Goal: Task Accomplishment & Management: Complete application form

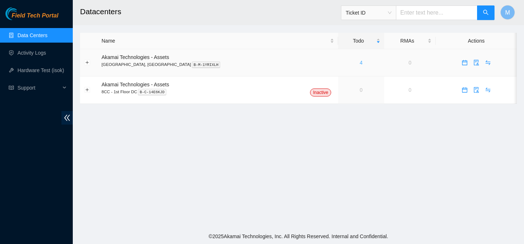
click at [360, 64] on link "4" at bounding box center [361, 63] width 3 height 6
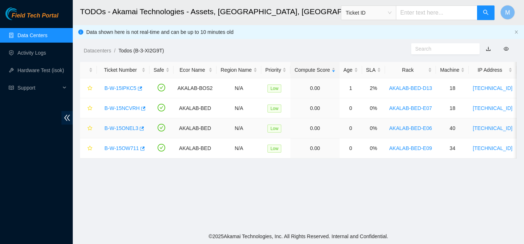
click at [134, 127] on link "B-W-15ONEL3" at bounding box center [122, 128] width 34 height 6
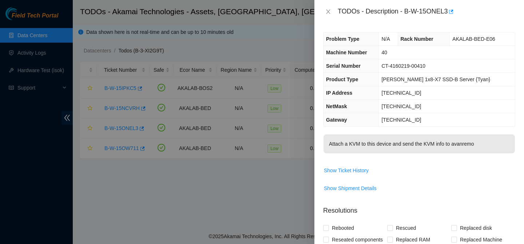
click at [135, 122] on div at bounding box center [262, 122] width 524 height 244
click at [143, 129] on div at bounding box center [262, 122] width 524 height 244
click at [326, 11] on icon "close" at bounding box center [329, 12] width 6 height 6
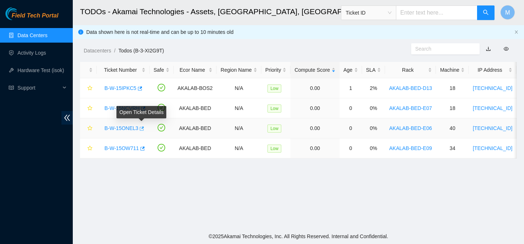
click at [144, 130] on icon "button" at bounding box center [142, 128] width 4 height 4
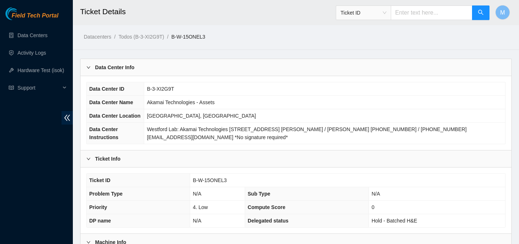
scroll to position [218, 0]
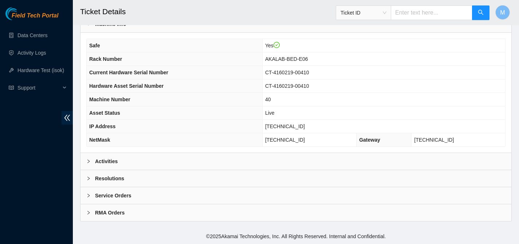
click at [90, 176] on icon "right" at bounding box center [88, 178] width 4 height 4
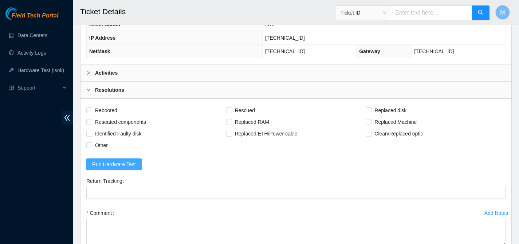
scroll to position [310, 0]
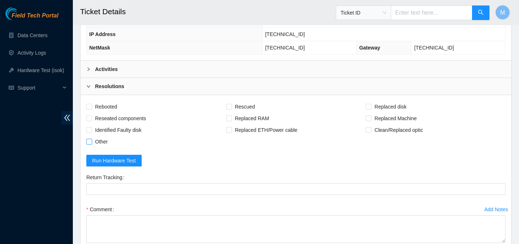
click at [89, 143] on input "Other" at bounding box center [88, 141] width 5 height 5
checkbox input "true"
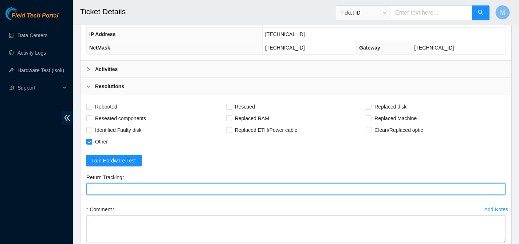
click at [207, 193] on Tracking "Return Tracking" at bounding box center [295, 189] width 419 height 12
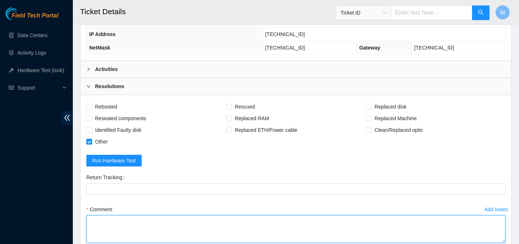
click at [209, 226] on textarea "Comment" at bounding box center [295, 229] width 419 height 28
paste textarea "B-W-15ONEL3"
type textarea "B"
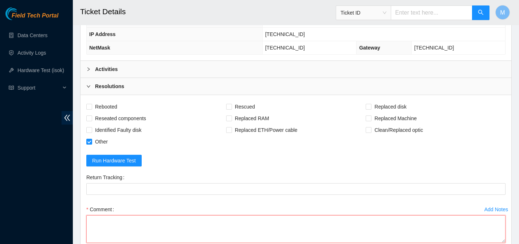
paste textarea "Attached KVM [TECHNICAL_ID] and confirmed operation; Updated doc; When finished…"
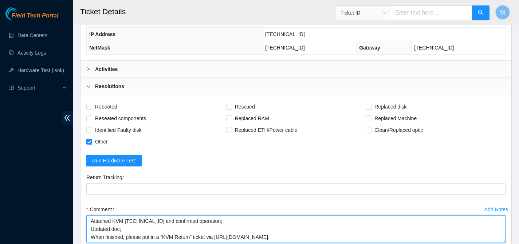
scroll to position [0, 0]
click at [121, 232] on textarea "Attached KVM [TECHNICAL_ID] and confirmed operation; Updated doc; When finished…" at bounding box center [295, 229] width 419 height 28
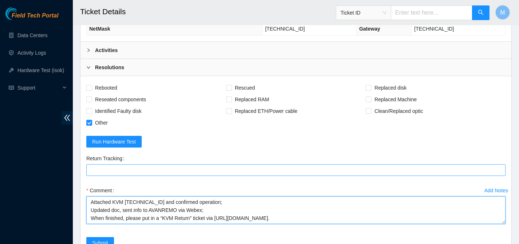
scroll to position [331, 0]
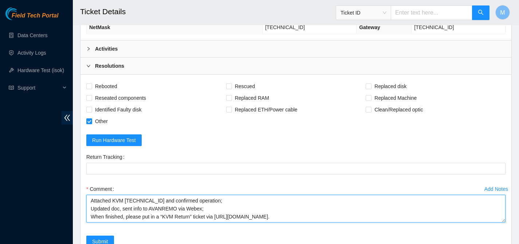
type textarea "Attached KVM [TECHNICAL_ID] and confirmed operation; Updated doc, sent info to …"
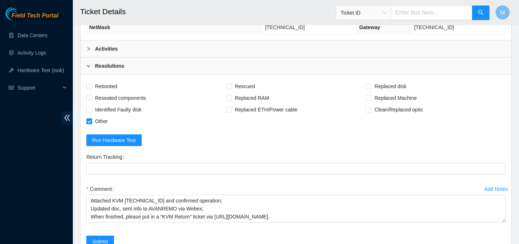
click at [89, 50] on icon "right" at bounding box center [88, 49] width 4 height 4
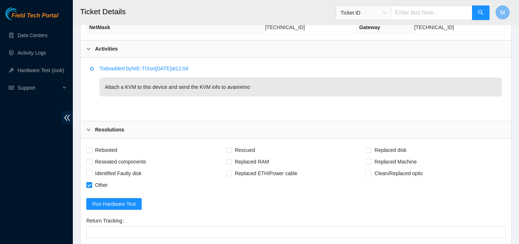
click at [89, 50] on icon "right" at bounding box center [88, 49] width 4 height 4
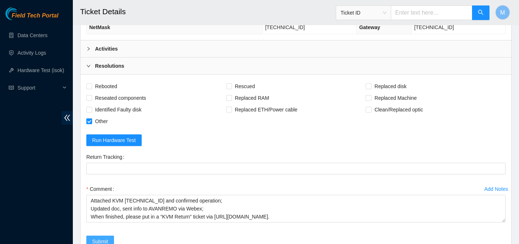
click at [107, 238] on span "Submit" at bounding box center [100, 241] width 16 height 8
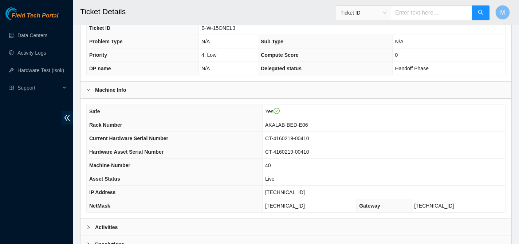
scroll to position [218, 0]
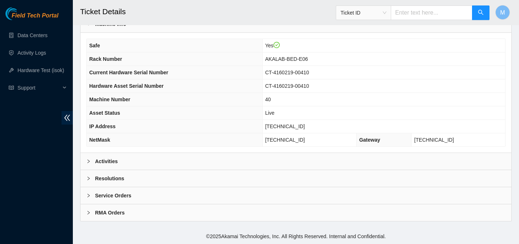
click at [91, 211] on div at bounding box center [90, 213] width 9 height 8
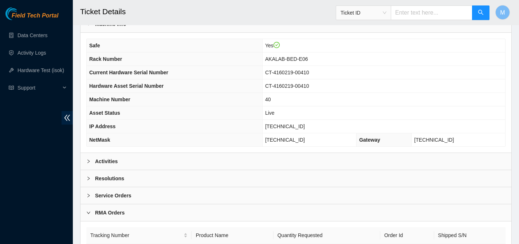
click at [91, 198] on div at bounding box center [90, 196] width 9 height 8
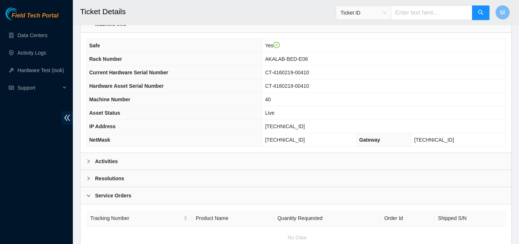
click at [88, 184] on div "Resolutions" at bounding box center [295, 178] width 431 height 17
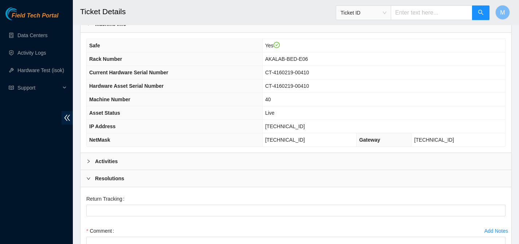
click at [88, 163] on icon "right" at bounding box center [88, 161] width 4 height 4
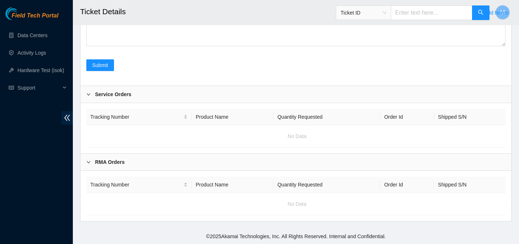
scroll to position [0, 0]
